Goal: Use online tool/utility: Utilize a website feature to perform a specific function

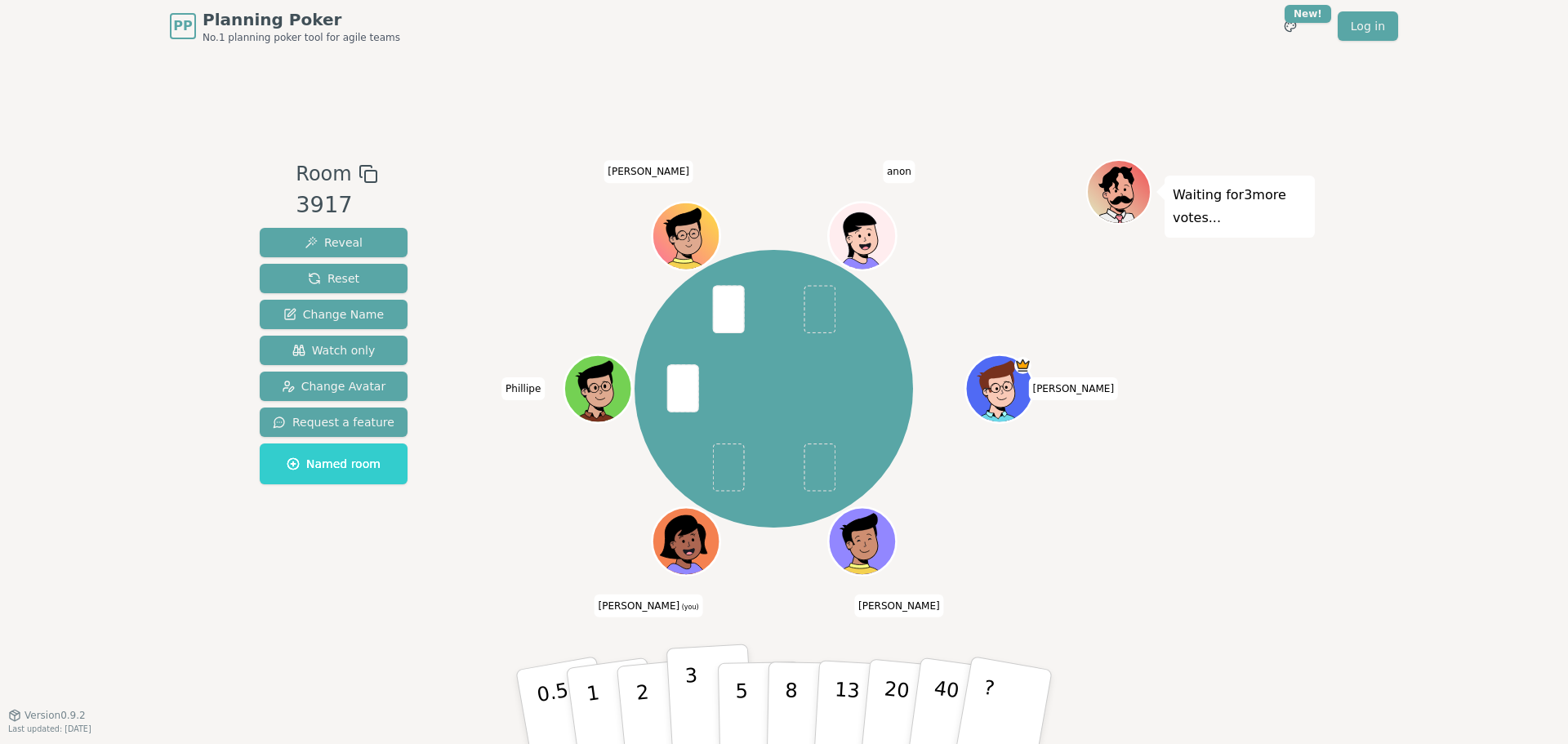
click at [694, 694] on p "3" at bounding box center [693, 708] width 18 height 89
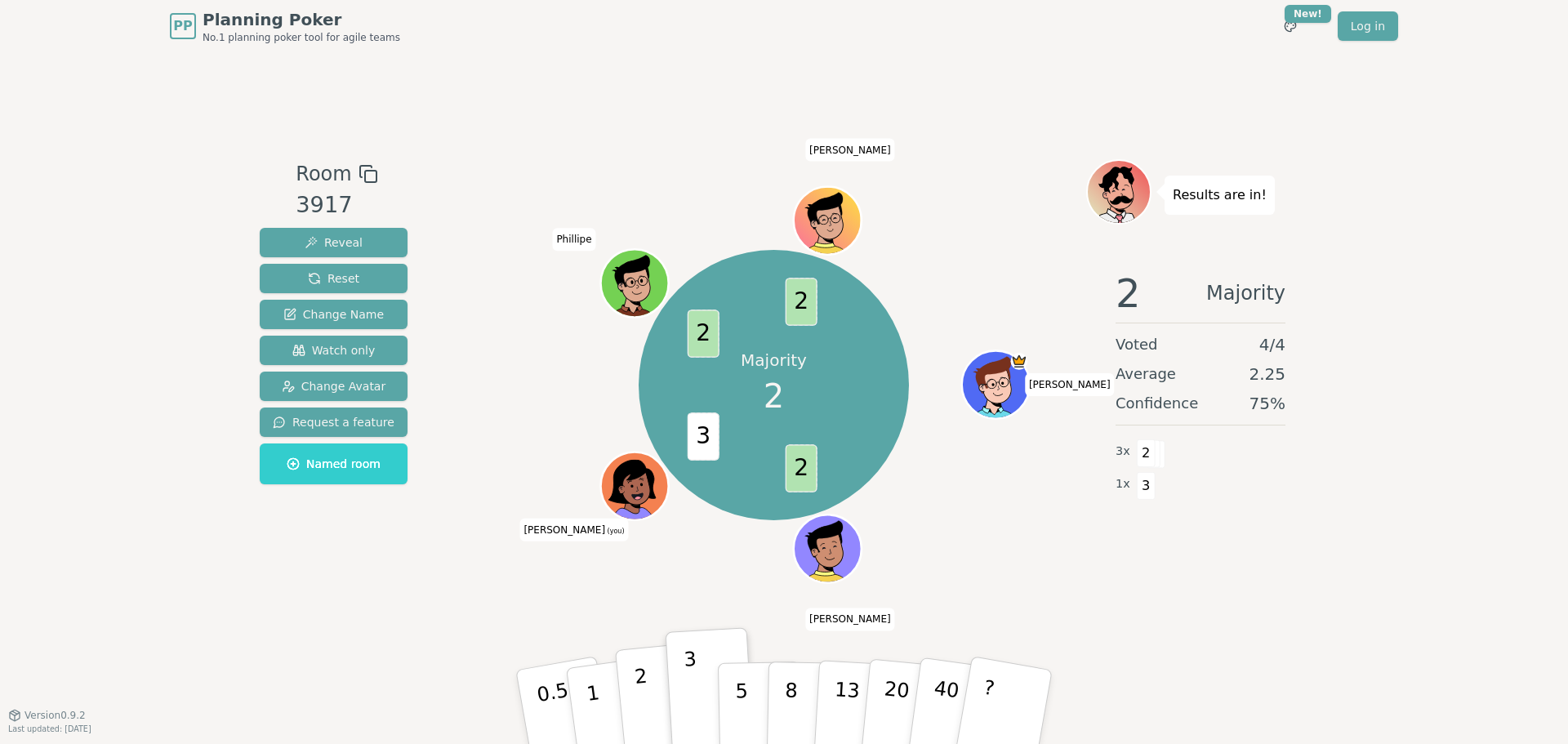
click at [649, 717] on button "2" at bounding box center [661, 707] width 93 height 130
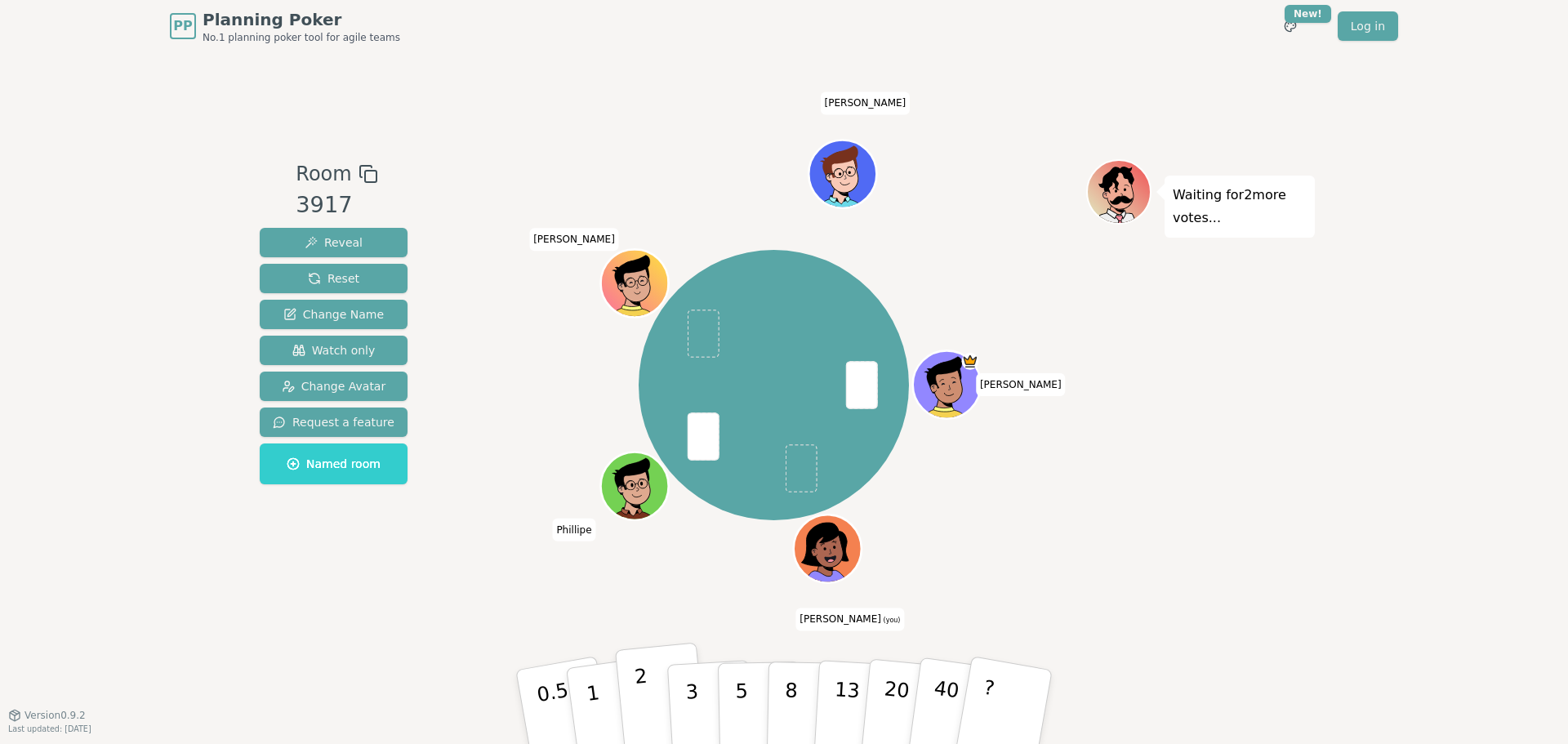
click at [631, 699] on button "2" at bounding box center [661, 707] width 93 height 130
click at [646, 682] on button "2" at bounding box center [661, 707] width 93 height 130
click at [630, 706] on button "2" at bounding box center [661, 707] width 93 height 130
click at [685, 705] on button "3" at bounding box center [711, 706] width 89 height 127
click at [652, 712] on button "2" at bounding box center [661, 707] width 93 height 130
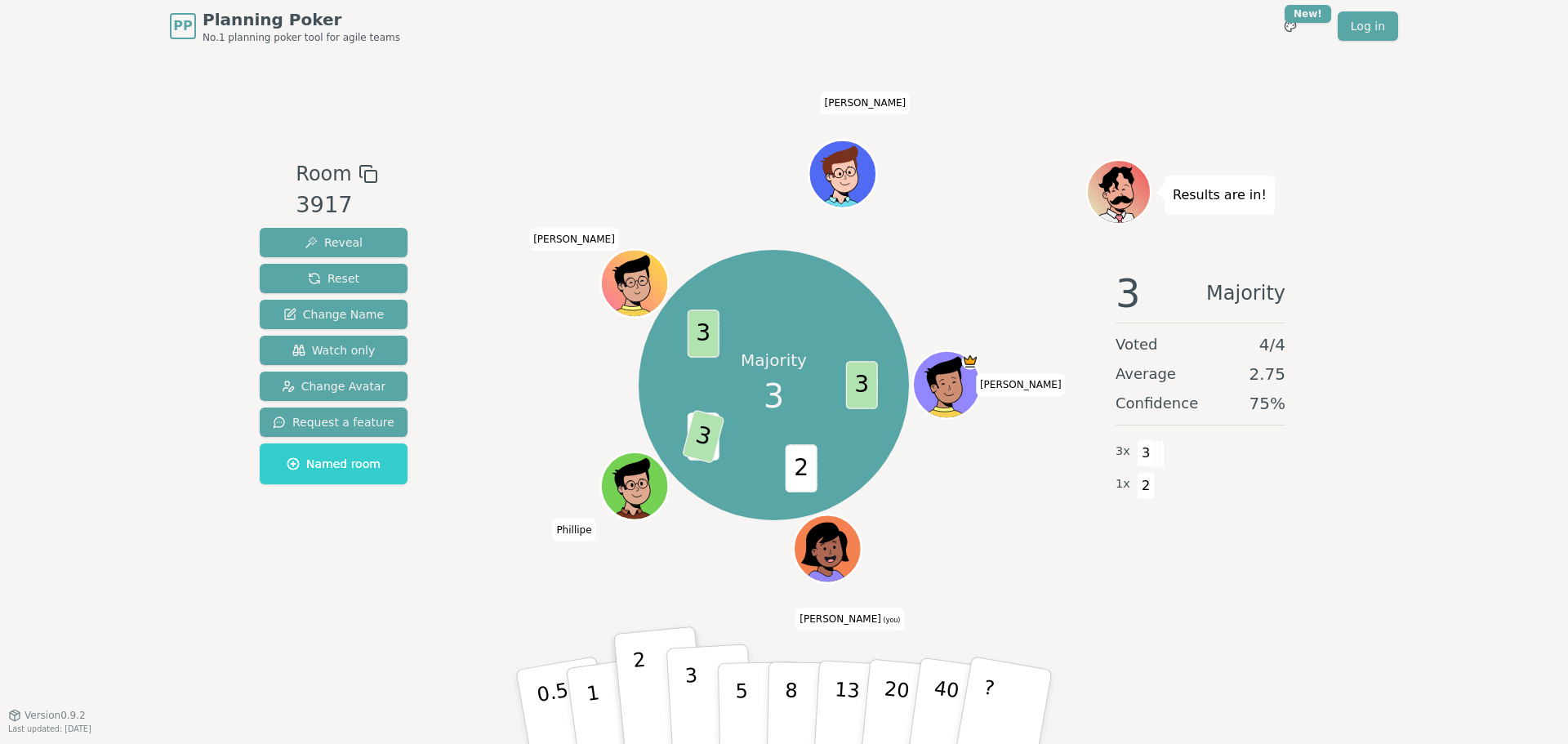
click at [689, 699] on p "3" at bounding box center [693, 708] width 18 height 89
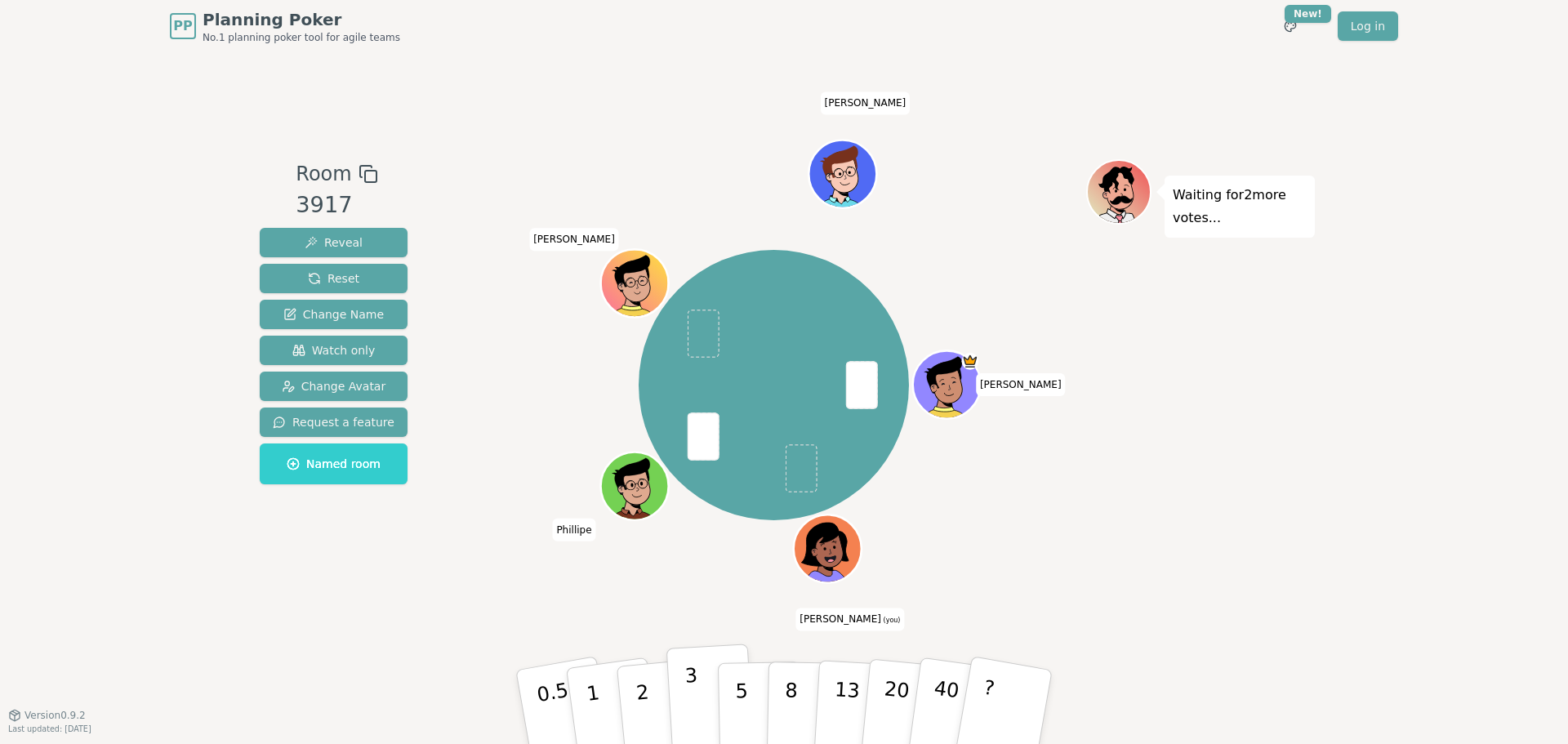
click at [705, 694] on button "3" at bounding box center [711, 706] width 89 height 127
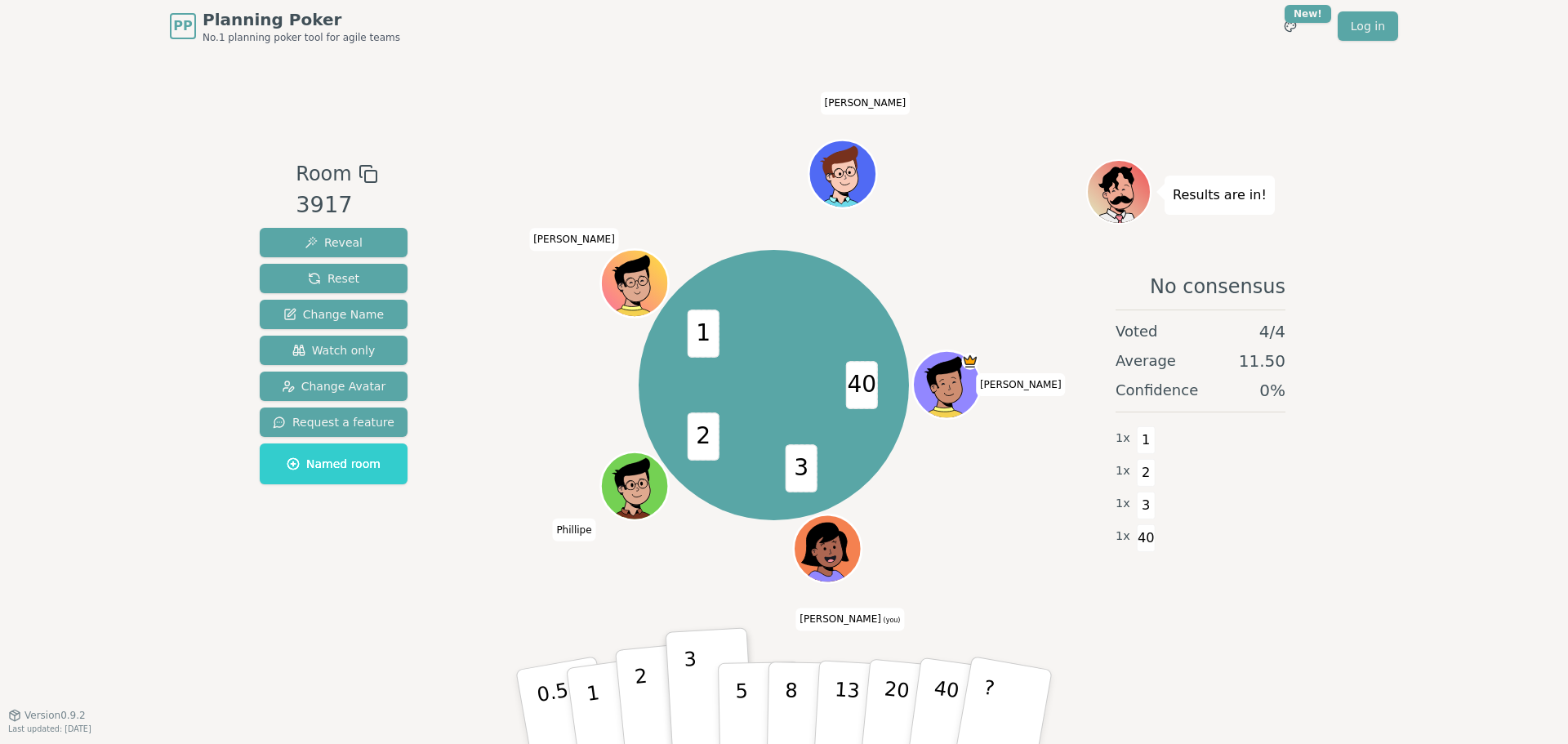
click at [644, 699] on p "2" at bounding box center [644, 709] width 21 height 89
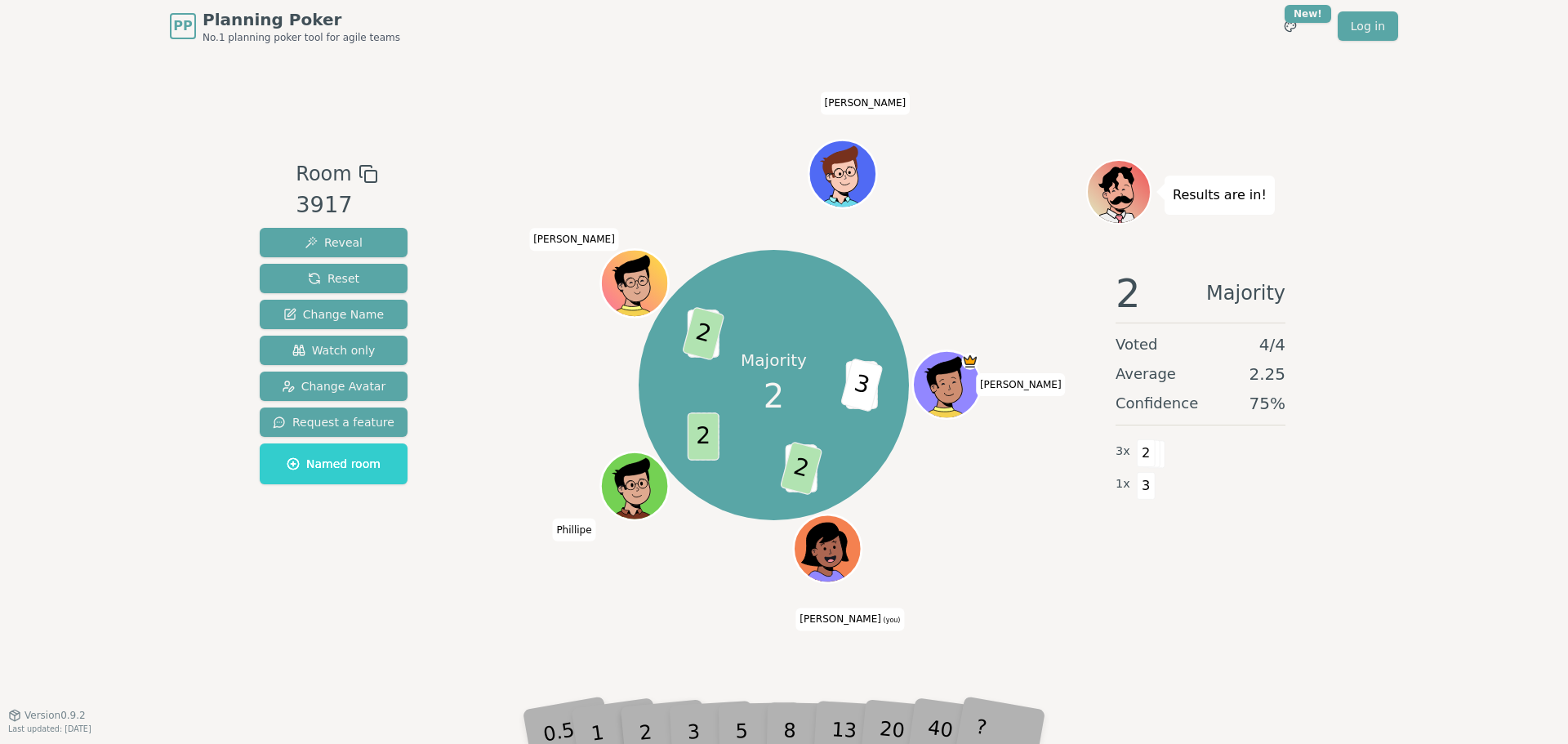
click at [690, 723] on div "3" at bounding box center [710, 706] width 52 height 60
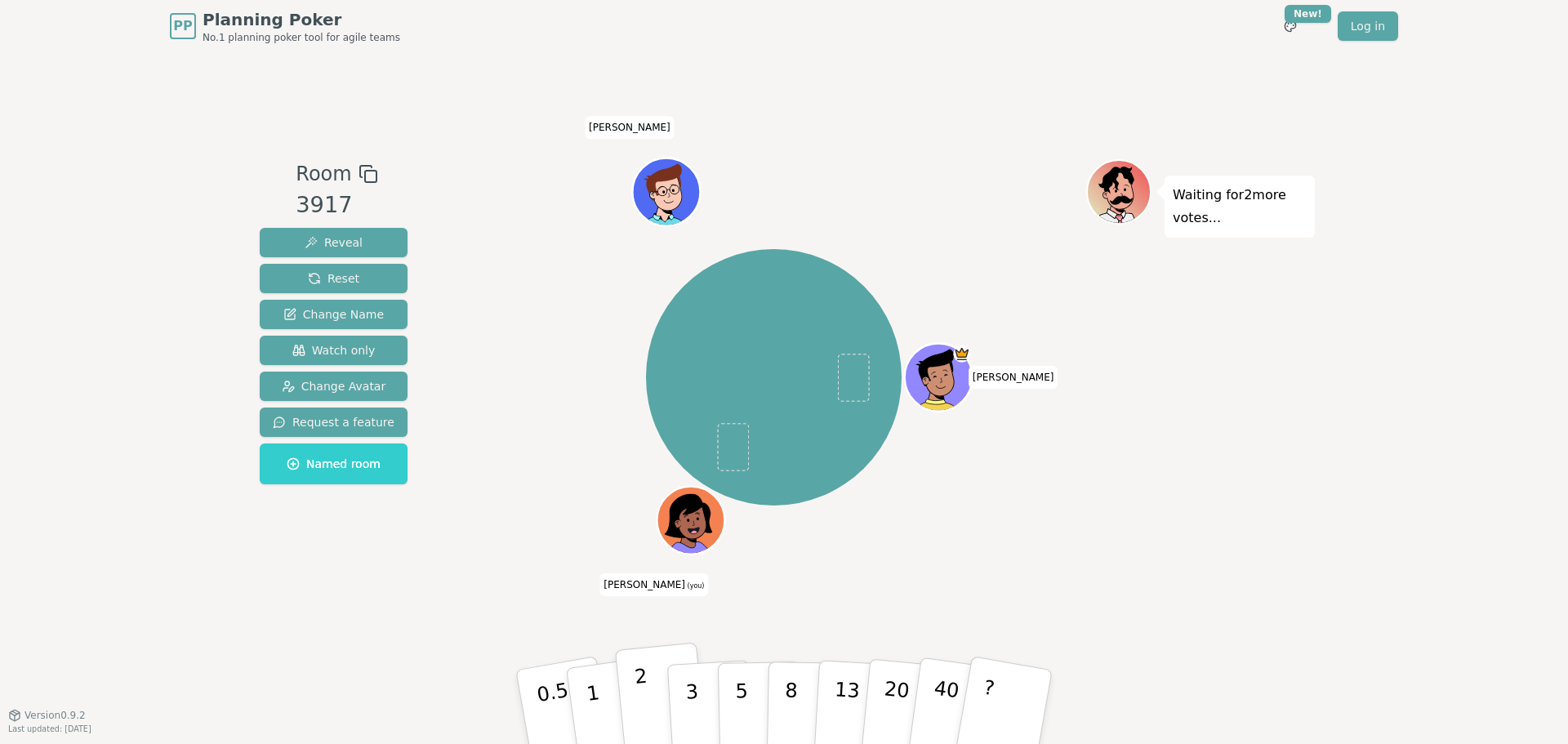
click at [636, 700] on button "2" at bounding box center [661, 707] width 93 height 130
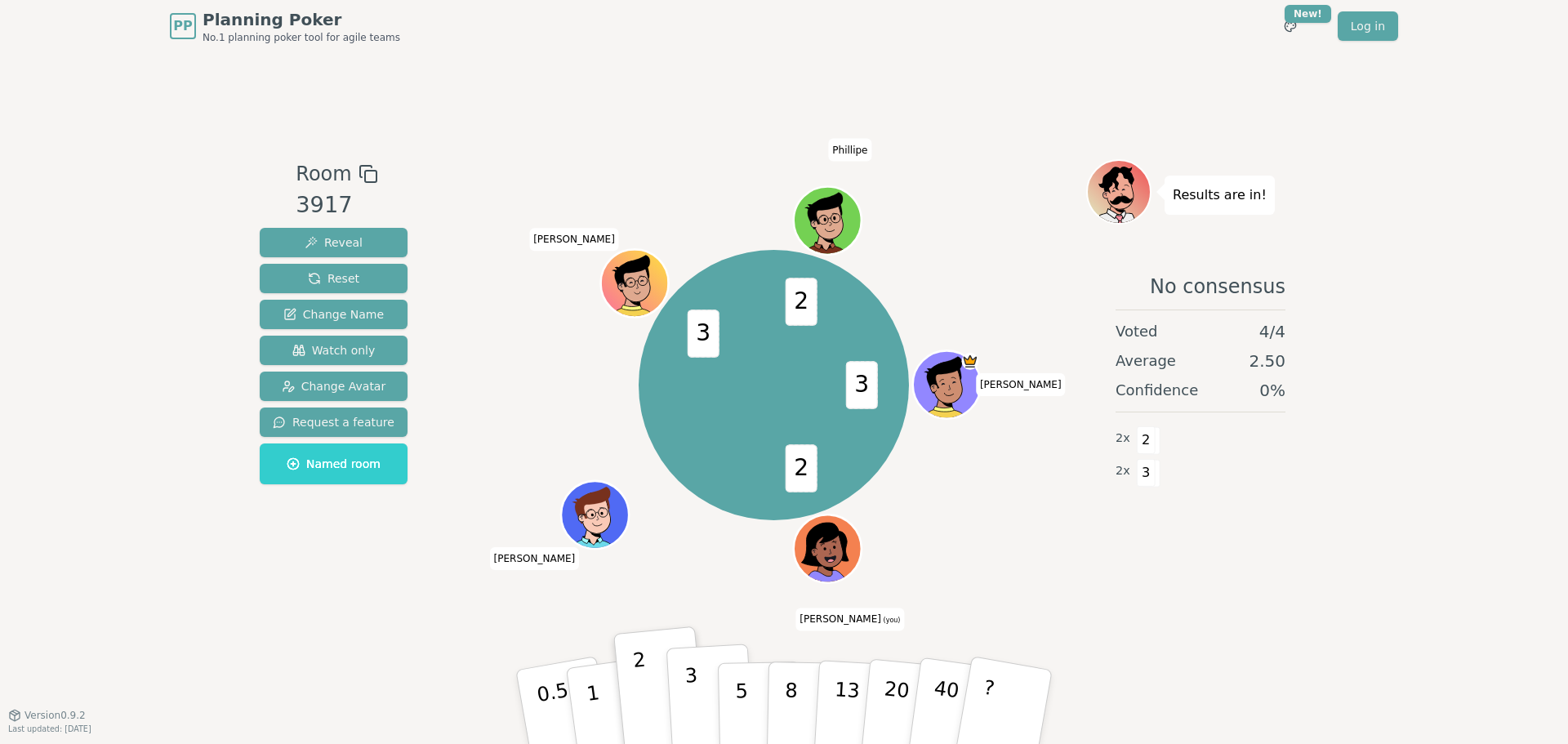
click at [711, 688] on button "3" at bounding box center [711, 706] width 89 height 127
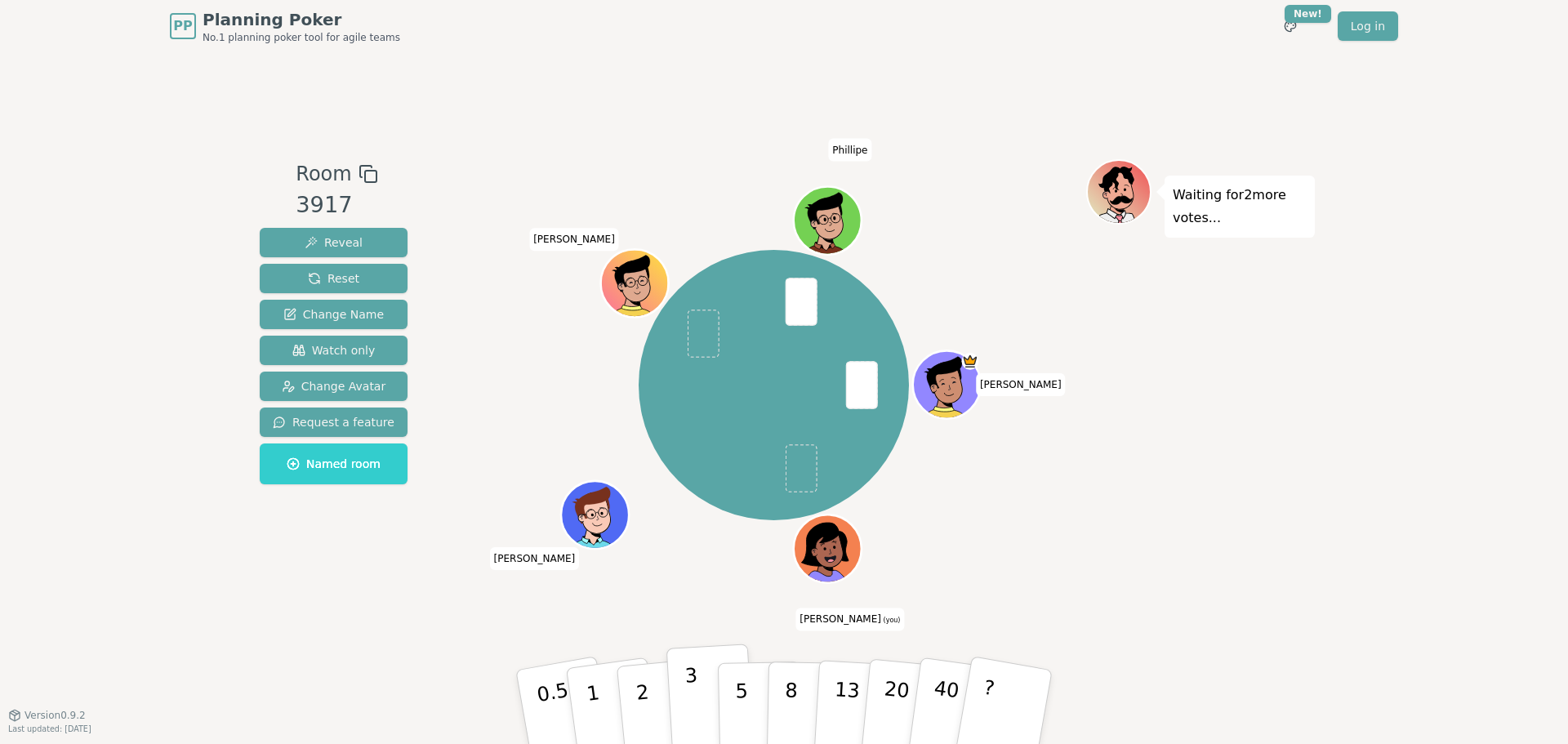
click at [708, 712] on button "3" at bounding box center [711, 706] width 89 height 127
click at [695, 708] on p "3" at bounding box center [693, 708] width 18 height 89
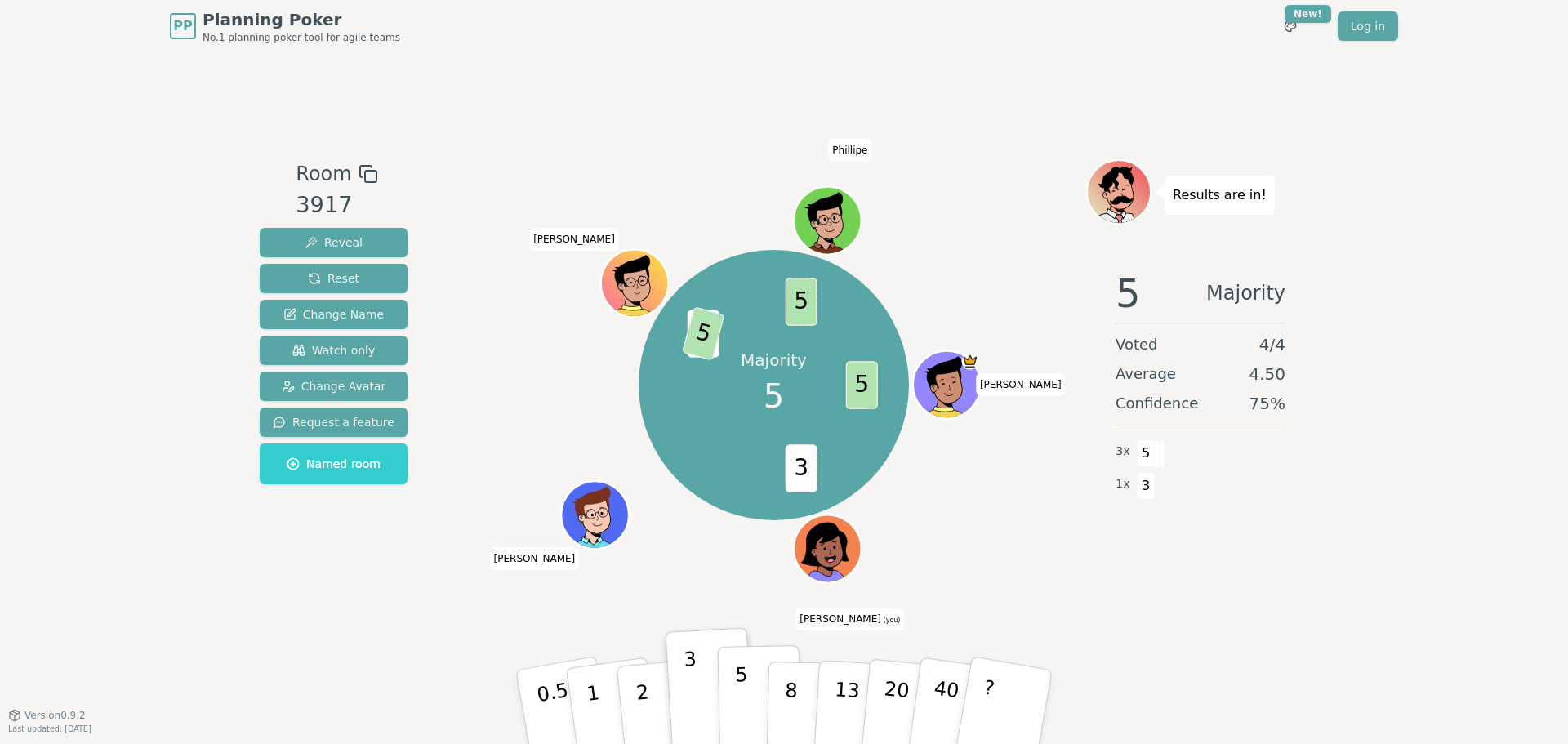
click at [738, 705] on p "5" at bounding box center [742, 706] width 14 height 88
